Goal: Transaction & Acquisition: Purchase product/service

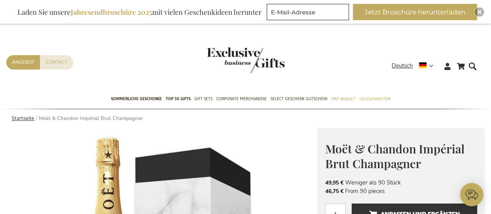
click at [18, 120] on link "Startseite" at bounding box center [23, 118] width 23 height 7
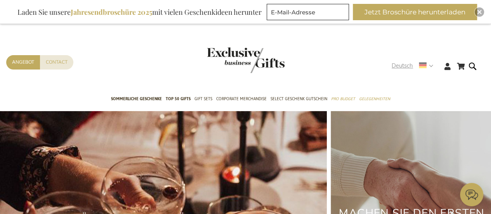
click at [431, 65] on strong "Deutsch" at bounding box center [412, 65] width 41 height 9
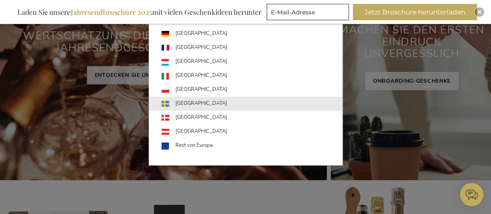
scroll to position [184, 0]
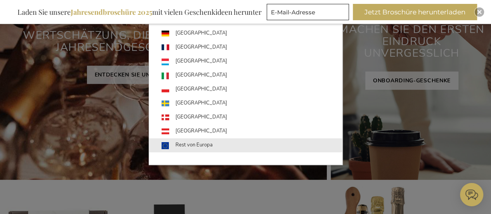
click at [217, 149] on link "Rest von Europa" at bounding box center [251, 145] width 181 height 14
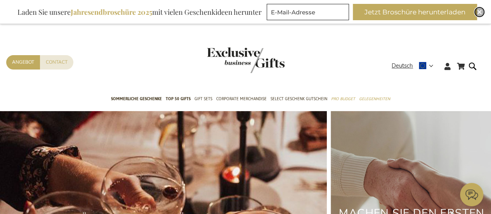
click at [481, 9] on div "Close" at bounding box center [479, 11] width 9 height 9
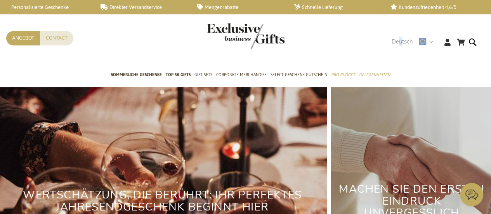
drag, startPoint x: 164, startPoint y: 39, endPoint x: 401, endPoint y: 40, distance: 236.8
click at [401, 40] on span "Deutsch" at bounding box center [402, 41] width 21 height 9
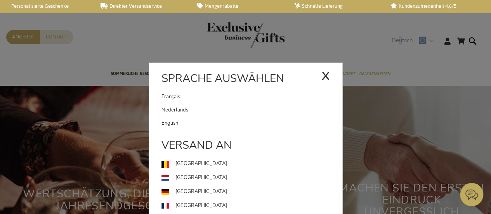
scroll to position [2, 0]
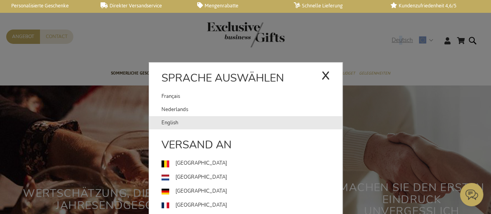
click at [170, 123] on link "English" at bounding box center [251, 122] width 181 height 13
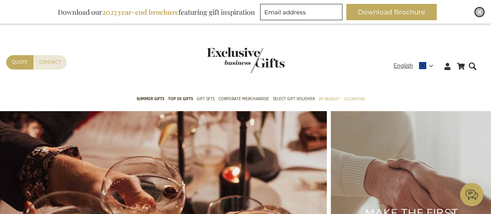
click at [481, 13] on img "Close" at bounding box center [479, 12] width 5 height 5
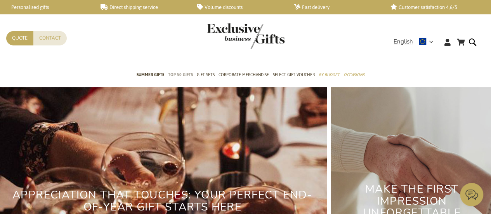
click at [180, 75] on span "TOP 50 Gifts" at bounding box center [180, 75] width 25 height 8
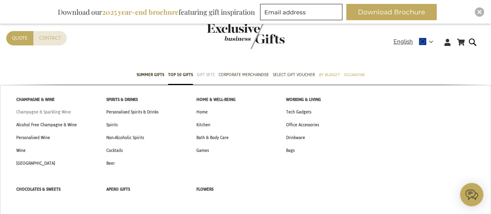
click at [51, 112] on span "Champagne & Sparkling Wine" at bounding box center [43, 112] width 55 height 8
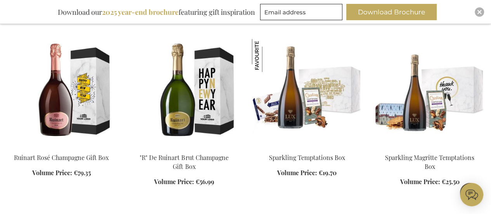
scroll to position [1914, 0]
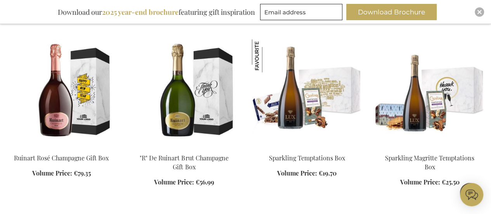
click at [196, 98] on img at bounding box center [184, 93] width 110 height 109
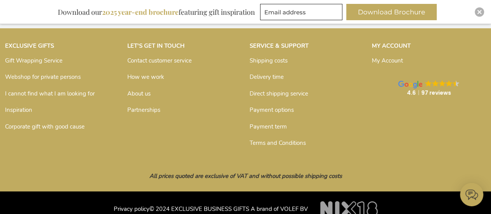
scroll to position [1185, 0]
